Goal: Transaction & Acquisition: Purchase product/service

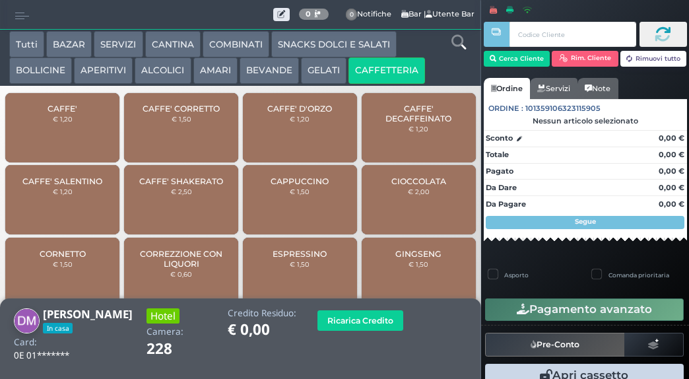
click at [74, 113] on span "CAFFE'" at bounding box center [63, 109] width 30 height 10
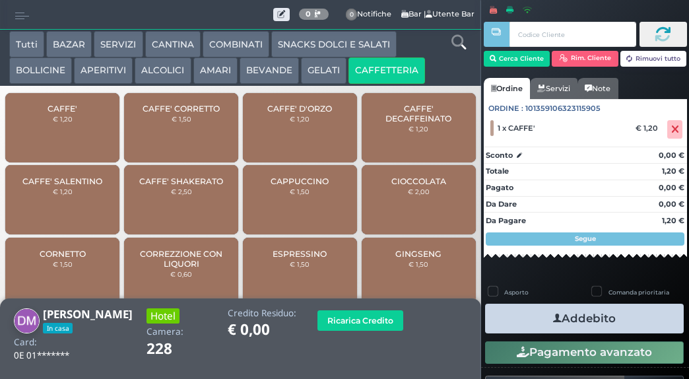
click at [574, 320] on button "Addebito" at bounding box center [584, 319] width 199 height 30
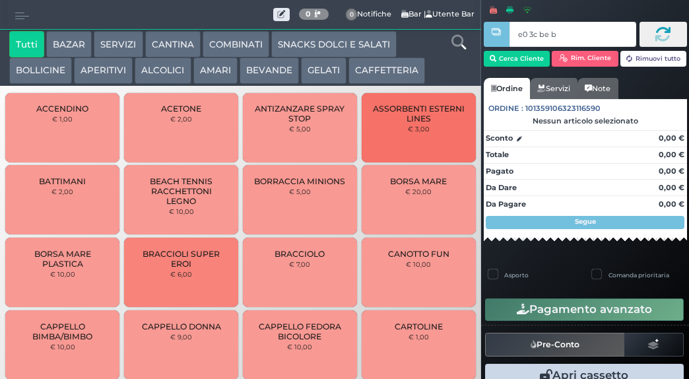
type input "e0 3c be b9"
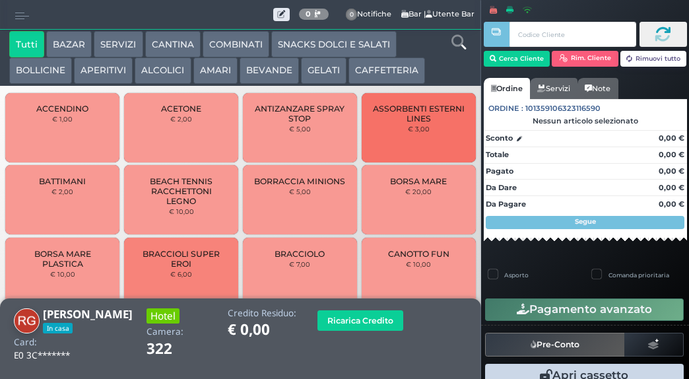
click at [380, 73] on button "CAFFETTERIA" at bounding box center [386, 70] width 77 height 26
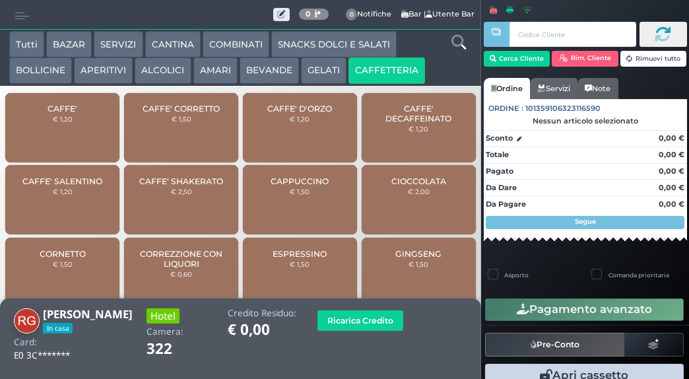
click at [74, 113] on span "CAFFE'" at bounding box center [63, 109] width 30 height 10
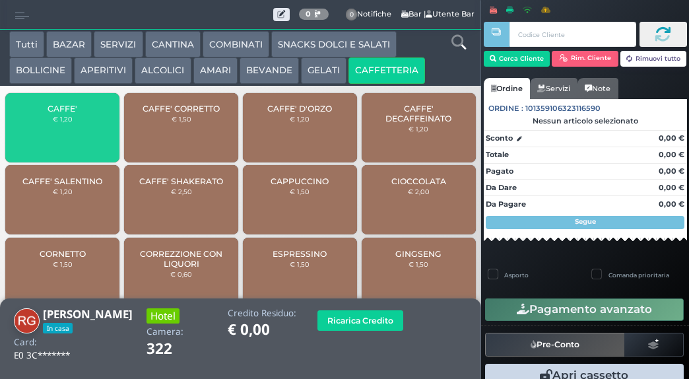
click at [67, 113] on span "CAFFE'" at bounding box center [63, 109] width 30 height 10
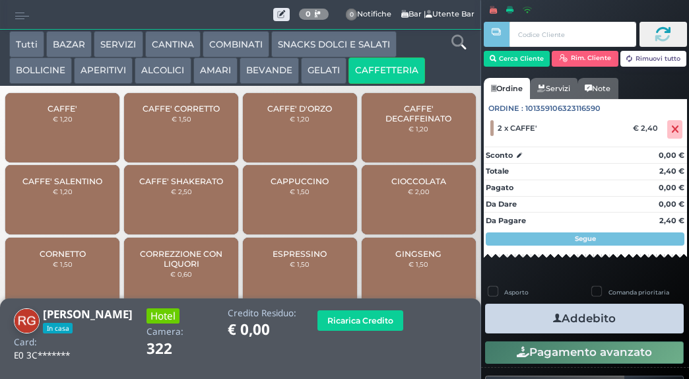
click at [542, 317] on div at bounding box center [543, 182] width 3 height 364
click at [579, 315] on button "Addebito" at bounding box center [584, 319] width 199 height 30
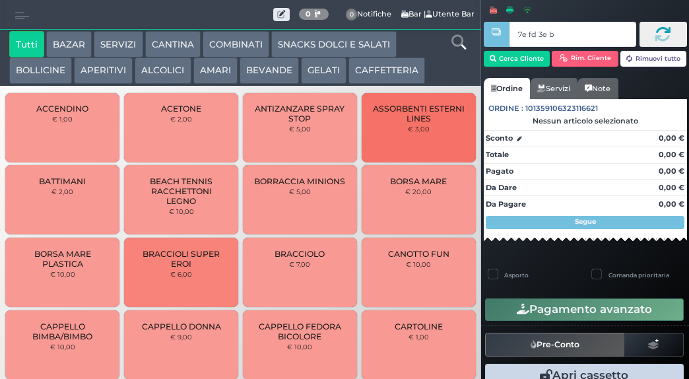
type input "7e fd 3e b9"
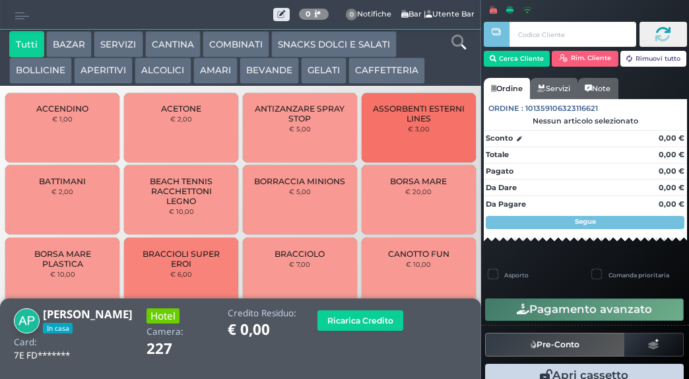
click at [395, 70] on button "CAFFETTERIA" at bounding box center [386, 70] width 77 height 26
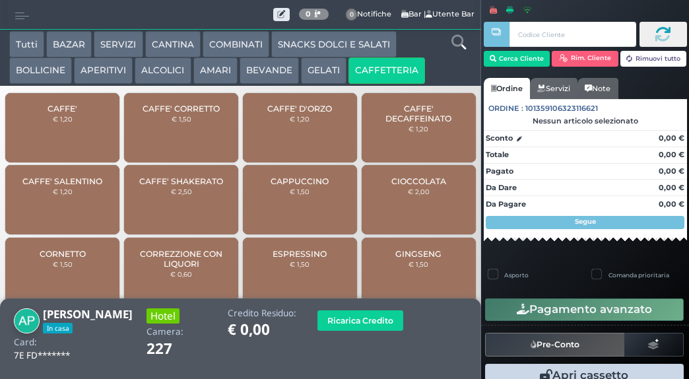
click at [72, 113] on span "CAFFE'" at bounding box center [63, 109] width 30 height 10
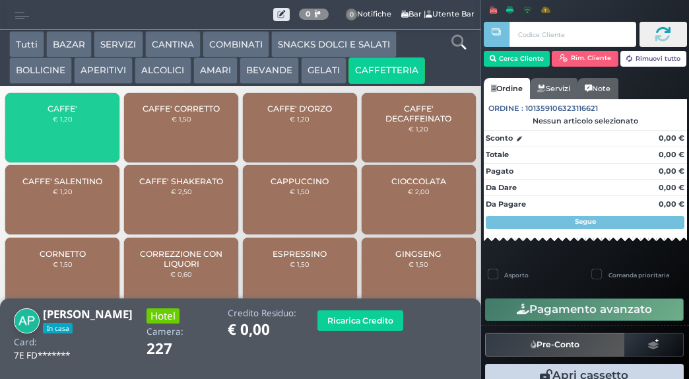
click at [69, 113] on span "CAFFE'" at bounding box center [63, 109] width 30 height 10
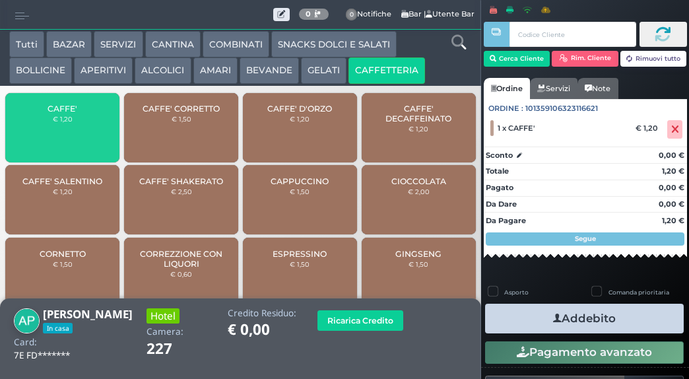
click at [73, 113] on span "CAFFE'" at bounding box center [63, 109] width 30 height 10
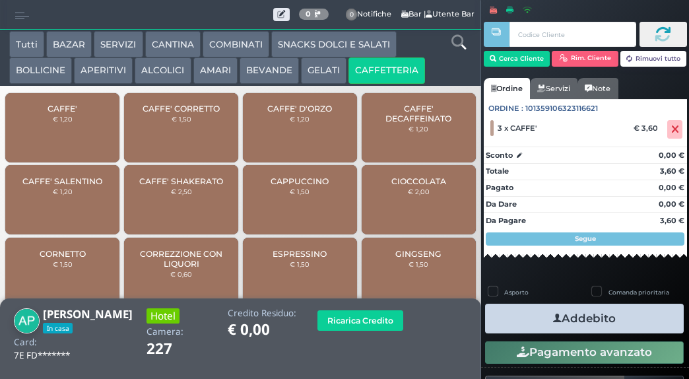
click at [582, 318] on button "Addebito" at bounding box center [584, 319] width 199 height 30
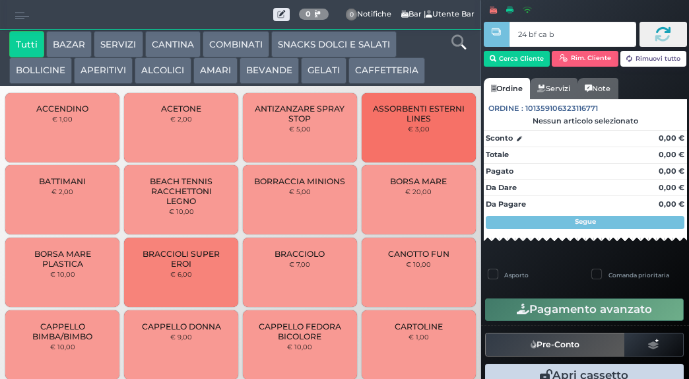
type input "24 bf ca b0"
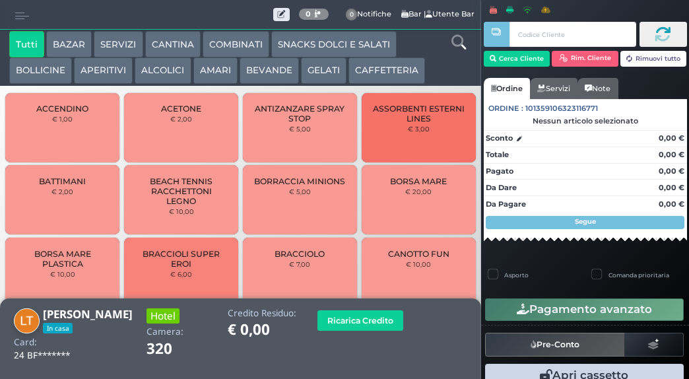
click at [374, 73] on button "CAFFETTERIA" at bounding box center [386, 70] width 77 height 26
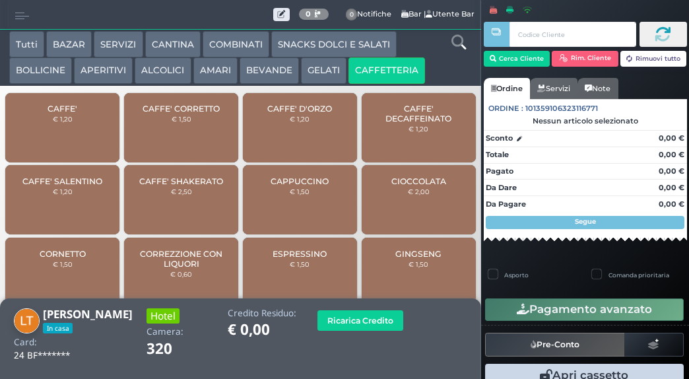
click at [293, 186] on span "CAPPUCCINO" at bounding box center [300, 181] width 58 height 10
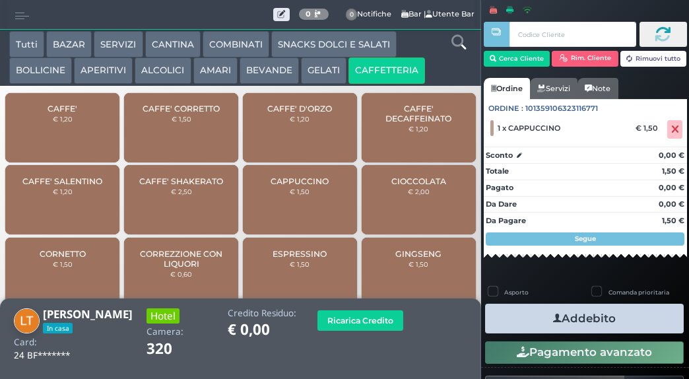
click at [297, 259] on span "ESPRESSINO" at bounding box center [300, 254] width 54 height 10
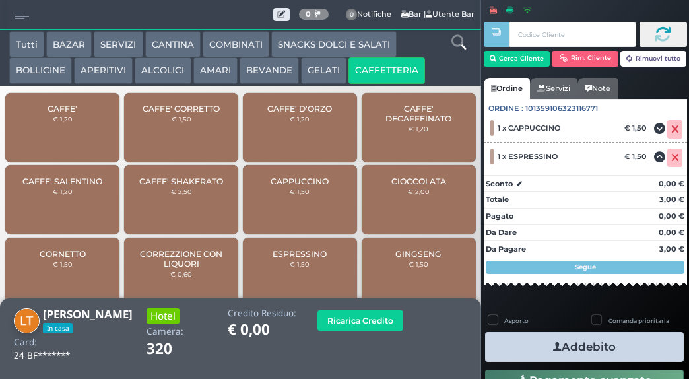
click at [553, 346] on icon "button" at bounding box center [557, 347] width 9 height 14
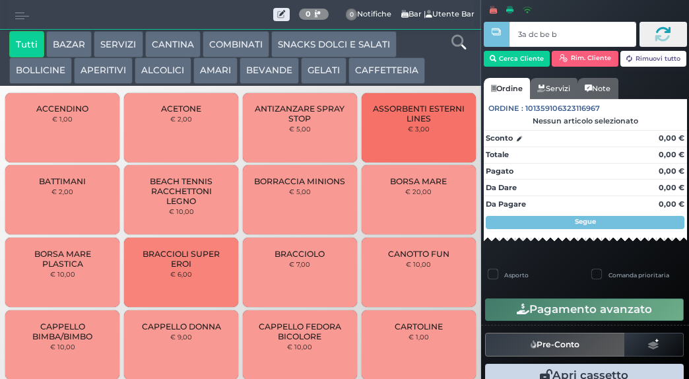
type input "3a dc be b9"
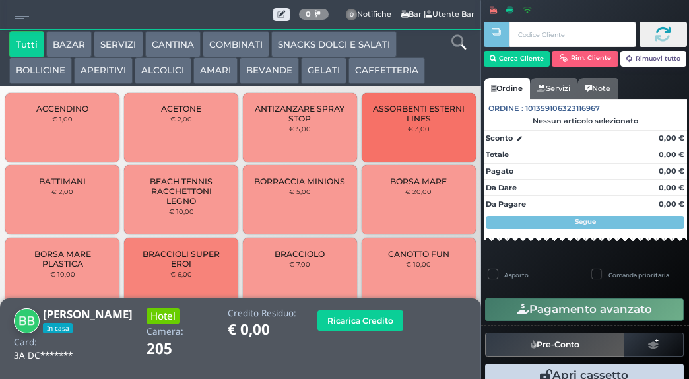
click at [387, 67] on button "CAFFETTERIA" at bounding box center [386, 70] width 77 height 26
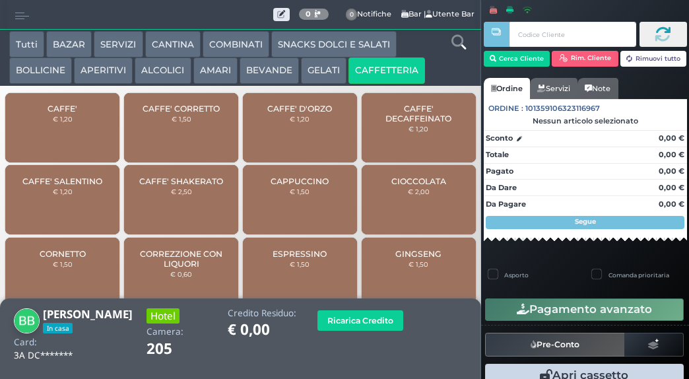
click at [65, 113] on span "CAFFE'" at bounding box center [63, 109] width 30 height 10
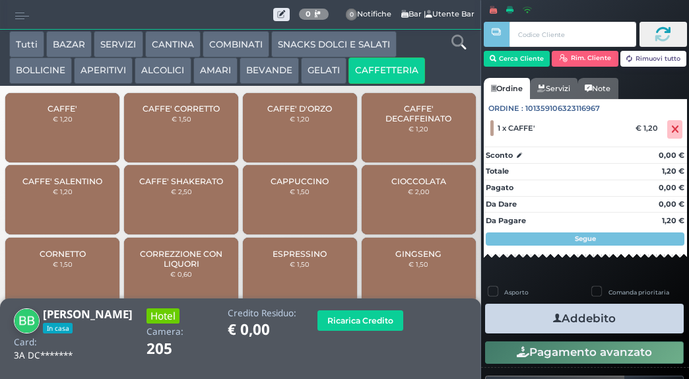
click at [581, 315] on button "Addebito" at bounding box center [584, 319] width 199 height 30
